Goal: Information Seeking & Learning: Learn about a topic

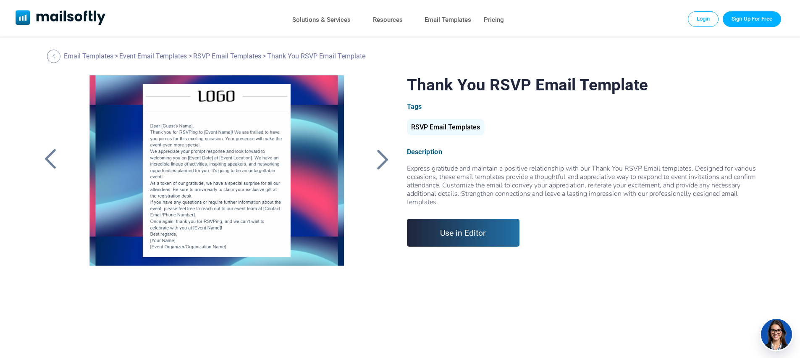
click at [378, 163] on div at bounding box center [382, 159] width 21 height 22
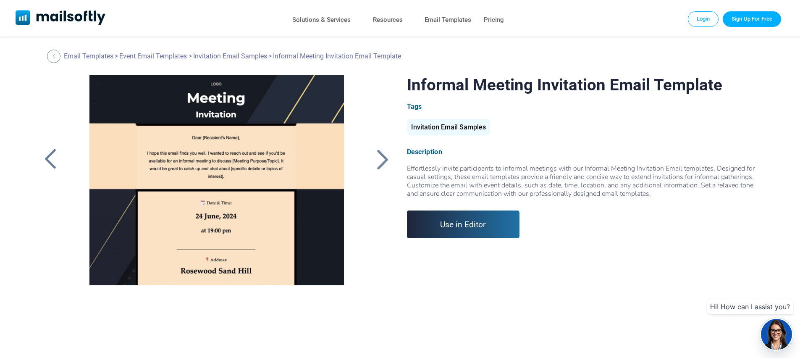
click at [42, 152] on div at bounding box center [50, 159] width 21 height 22
